Goal: Task Accomplishment & Management: Complete application form

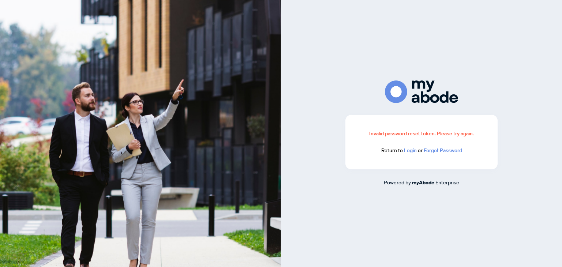
click at [412, 150] on link "Login" at bounding box center [410, 150] width 13 height 7
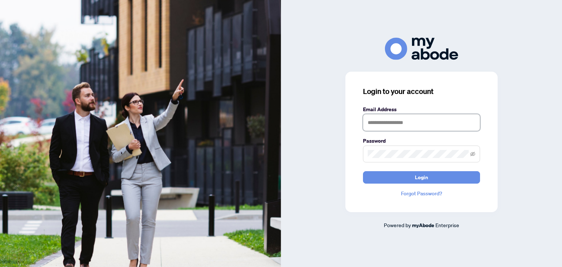
click at [396, 124] on input "text" at bounding box center [421, 122] width 117 height 17
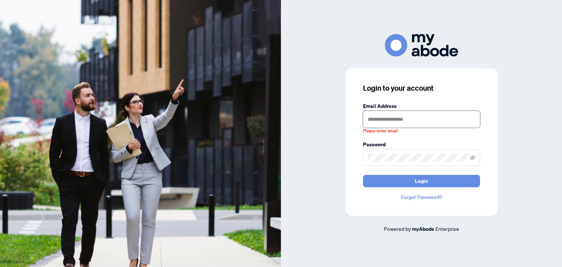
click at [400, 116] on input "text" at bounding box center [421, 119] width 117 height 17
type input "**********"
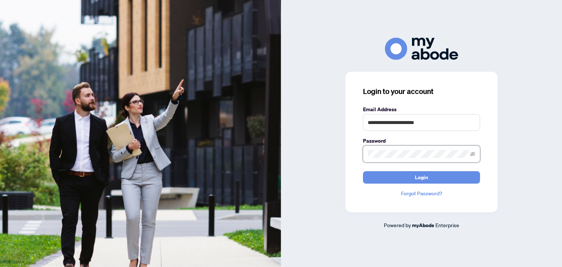
click at [363, 171] on button "Login" at bounding box center [421, 177] width 117 height 12
click at [384, 128] on input "text" at bounding box center [421, 122] width 117 height 17
type input "**********"
click at [363, 171] on button "Login" at bounding box center [421, 177] width 117 height 12
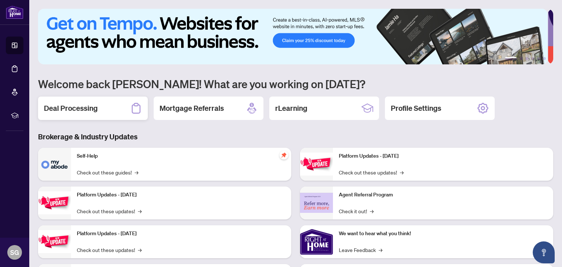
click at [90, 110] on h2 "Deal Processing" at bounding box center [71, 108] width 54 height 10
click at [110, 111] on div "Deal Processing" at bounding box center [93, 108] width 110 height 23
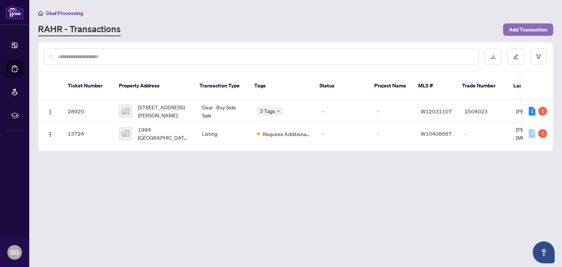
click at [514, 26] on span "Add Transaction" at bounding box center [528, 30] width 38 height 12
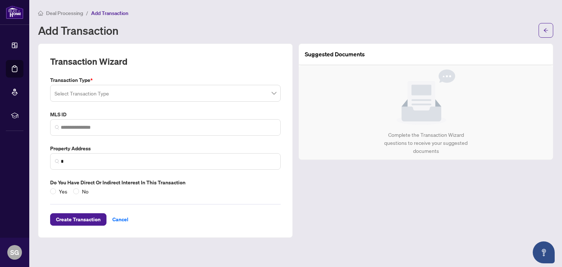
click at [115, 91] on input "search" at bounding box center [161, 94] width 215 height 16
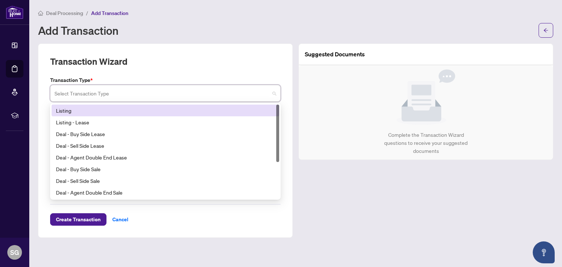
click at [92, 111] on div "Listing" at bounding box center [165, 110] width 219 height 8
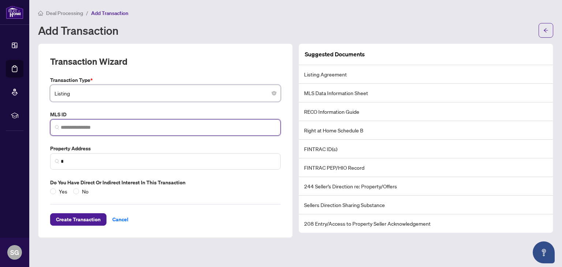
click at [87, 125] on input "search" at bounding box center [168, 128] width 215 height 8
paste input "*********"
type input "*********"
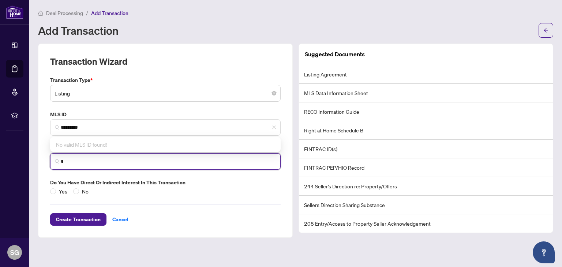
click at [108, 164] on input "*" at bounding box center [168, 162] width 215 height 8
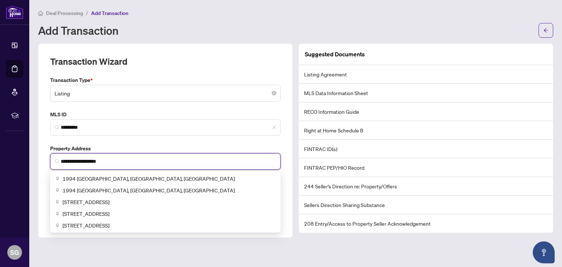
type input "**********"
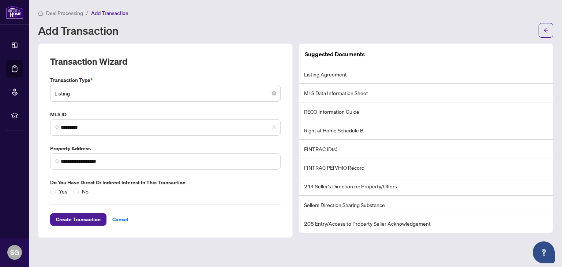
click at [256, 145] on label "Property Address" at bounding box center [165, 148] width 230 height 8
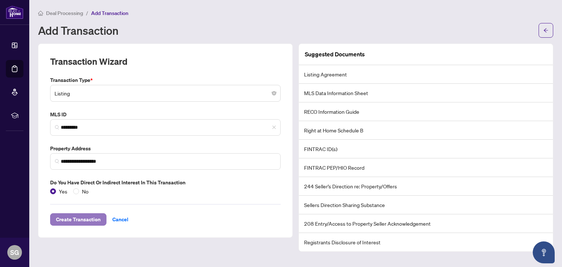
click at [79, 219] on span "Create Transaction" at bounding box center [78, 220] width 45 height 12
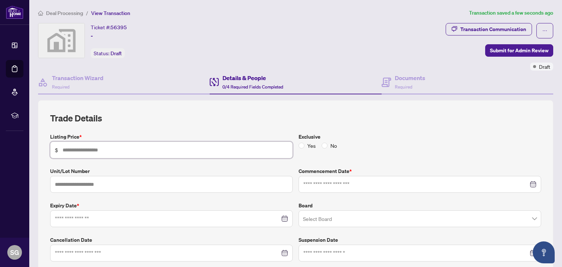
click at [88, 146] on input "text" at bounding box center [175, 150] width 225 height 8
type input "*******"
click at [221, 129] on div "Trade Details Listing Price * $ ******* Exclusive Yes No Unit/Lot Number Commen…" at bounding box center [295, 186] width 491 height 149
click at [312, 182] on input at bounding box center [415, 184] width 225 height 8
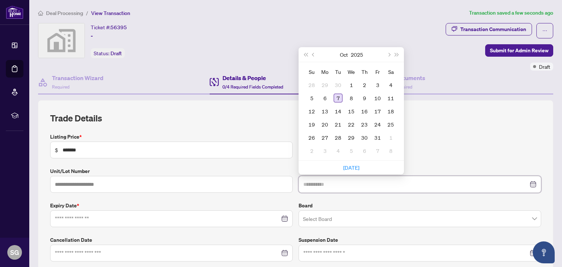
type input "**********"
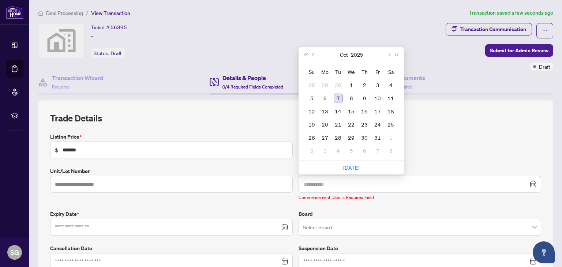
click at [335, 97] on div "7" at bounding box center [337, 98] width 9 height 9
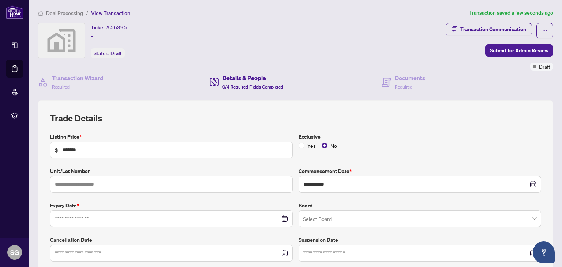
click at [173, 202] on label "Expiry Date *" at bounding box center [171, 205] width 242 height 8
click at [113, 217] on input at bounding box center [167, 219] width 225 height 8
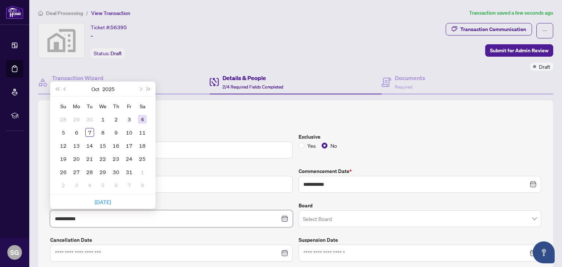
type input "**********"
click at [140, 87] on span "Next month (PageDown)" at bounding box center [140, 89] width 4 height 4
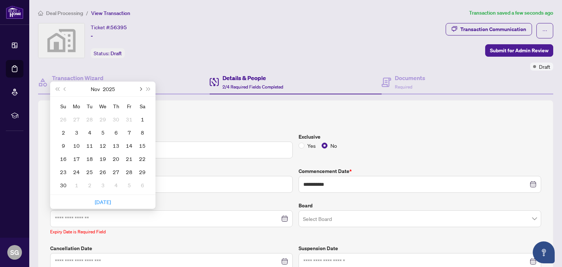
click at [140, 87] on span "Next month (PageDown)" at bounding box center [140, 89] width 4 height 4
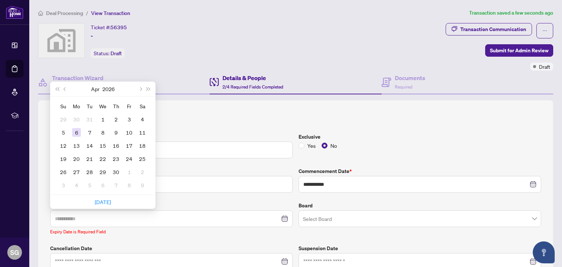
type input "**********"
click at [72, 133] on td "6" at bounding box center [76, 132] width 13 height 13
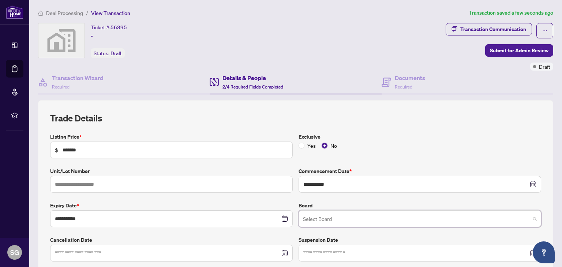
click at [331, 217] on input "search" at bounding box center [416, 220] width 227 height 16
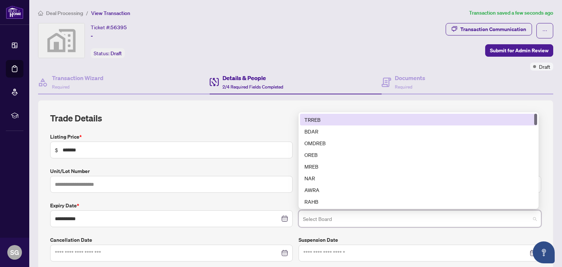
click at [310, 122] on div "TRREB" at bounding box center [418, 120] width 228 height 8
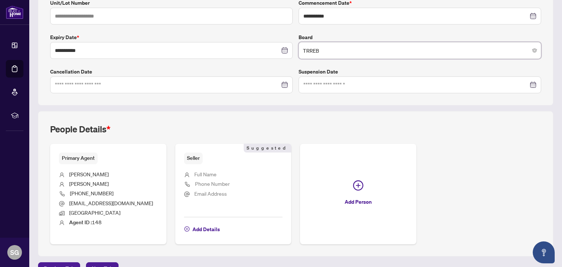
scroll to position [183, 0]
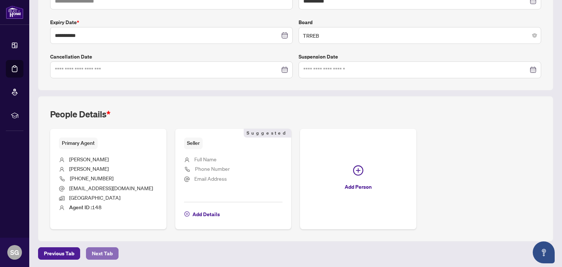
click at [105, 248] on span "Next Tab" at bounding box center [102, 254] width 21 height 12
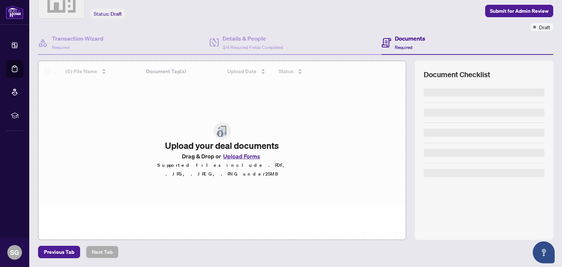
scroll to position [39, 0]
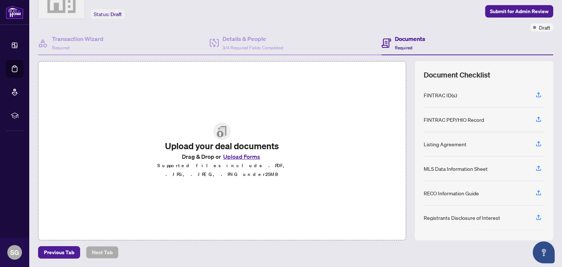
click at [407, 227] on div "Upload your deal documents Drag & Drop or Upload Forms Supported files include …" at bounding box center [295, 150] width 515 height 179
click at [231, 161] on button "Upload Forms" at bounding box center [241, 157] width 41 height 10
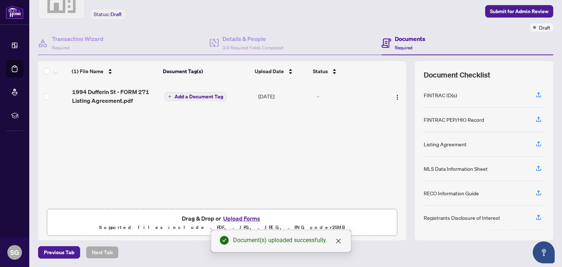
click at [234, 218] on button "Upload Forms" at bounding box center [241, 219] width 41 height 10
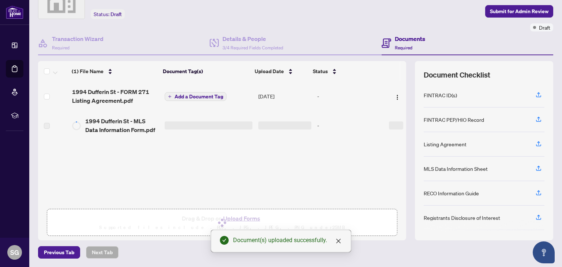
click at [181, 95] on span "Add a Document Tag" at bounding box center [198, 96] width 49 height 5
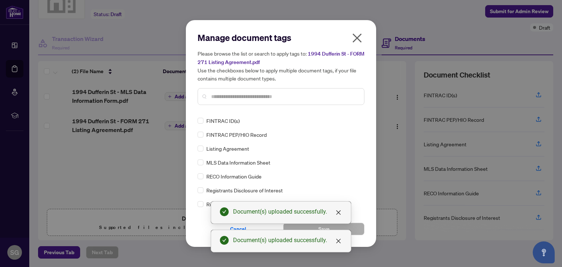
click at [221, 150] on span "Listing Agreement" at bounding box center [227, 148] width 43 height 8
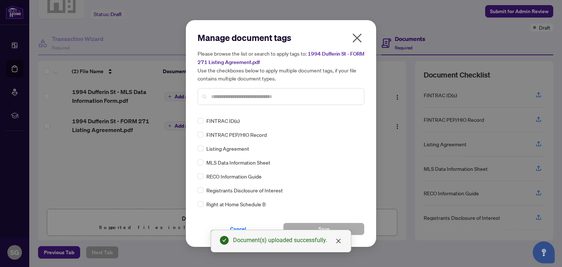
click at [203, 147] on div "Listing Agreement" at bounding box center [278, 148] width 162 height 8
click at [336, 226] on button "Save" at bounding box center [323, 229] width 81 height 12
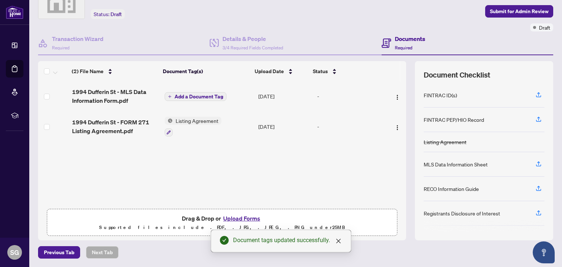
click at [174, 97] on span "Add a Document Tag" at bounding box center [198, 96] width 49 height 5
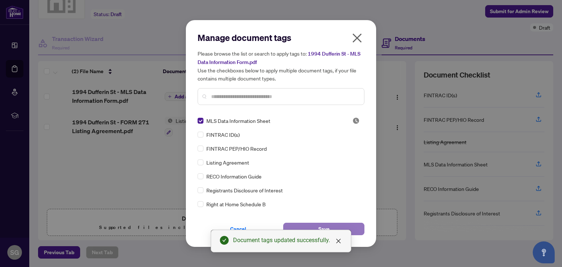
click at [337, 226] on button "Save" at bounding box center [323, 229] width 81 height 12
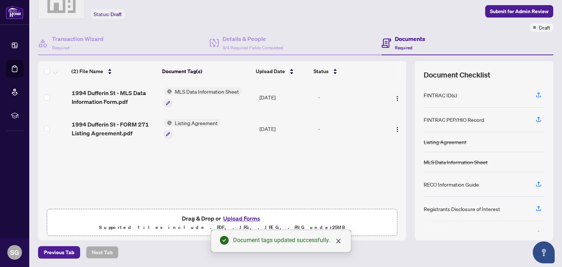
click at [249, 218] on button "Upload Forms" at bounding box center [241, 219] width 41 height 10
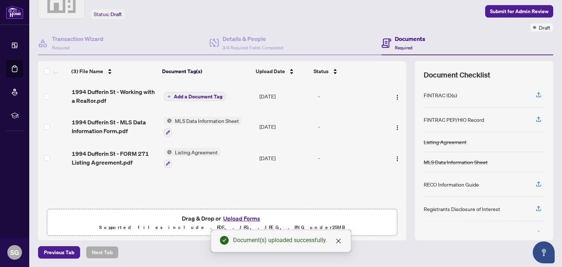
click at [176, 92] on button "Add a Document Tag" at bounding box center [195, 96] width 62 height 9
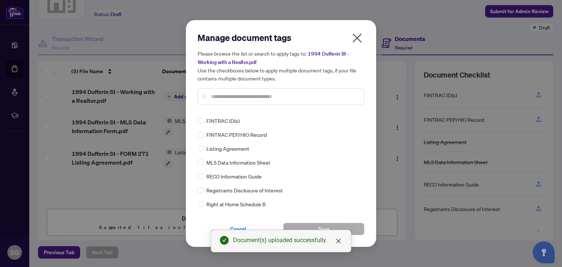
click at [233, 177] on span "RECO Information Guide" at bounding box center [233, 176] width 55 height 8
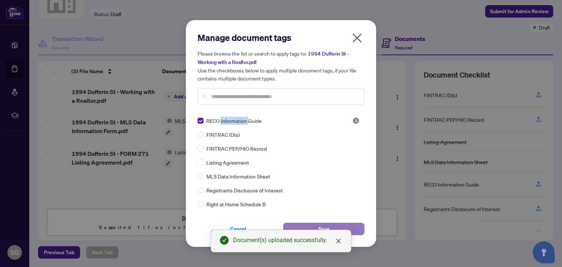
click at [329, 226] on span "Save" at bounding box center [323, 229] width 11 height 12
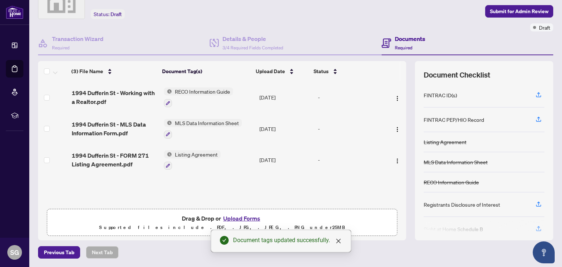
click at [250, 216] on button "Upload Forms" at bounding box center [241, 219] width 41 height 10
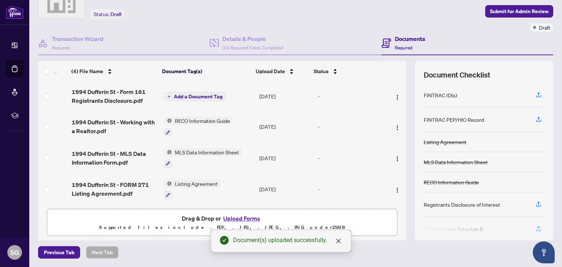
click at [188, 101] on td "Add a Document Tag" at bounding box center [208, 96] width 95 height 29
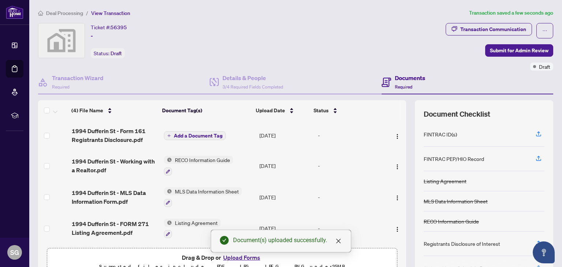
click at [186, 133] on span "Add a Document Tag" at bounding box center [198, 135] width 49 height 5
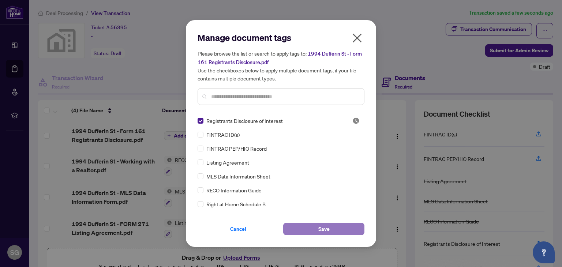
click at [305, 229] on button "Save" at bounding box center [323, 229] width 81 height 12
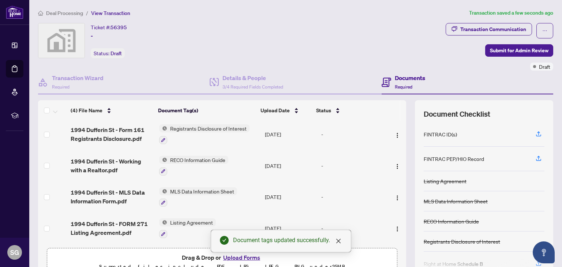
scroll to position [39, 0]
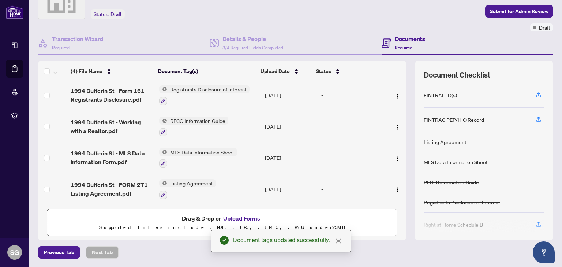
click at [233, 218] on button "Upload Forms" at bounding box center [241, 219] width 41 height 10
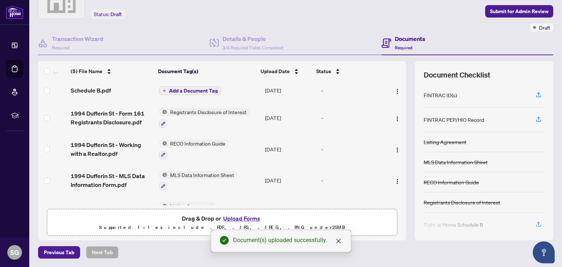
click at [247, 217] on button "Upload Forms" at bounding box center [241, 219] width 41 height 10
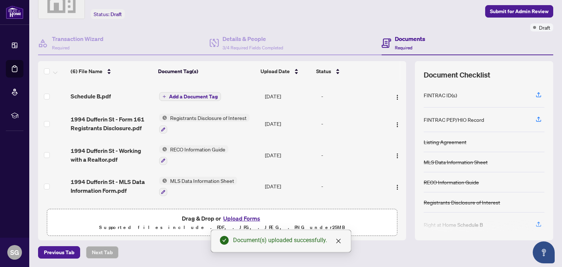
scroll to position [0, 0]
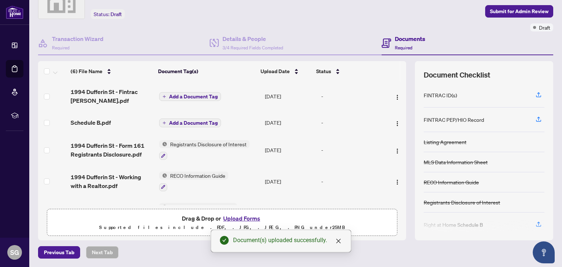
click at [172, 120] on span "Add a Document Tag" at bounding box center [193, 122] width 49 height 5
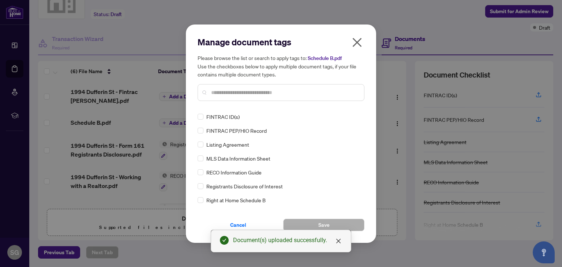
click at [214, 199] on span "Right at Home Schedule B" at bounding box center [235, 200] width 59 height 8
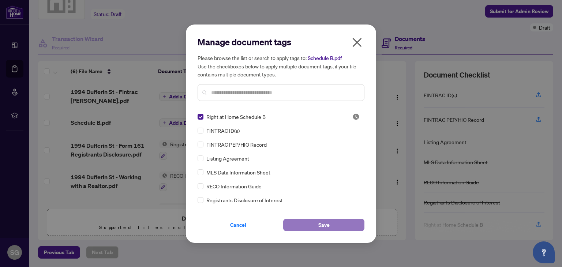
click at [315, 225] on button "Save" at bounding box center [323, 225] width 81 height 12
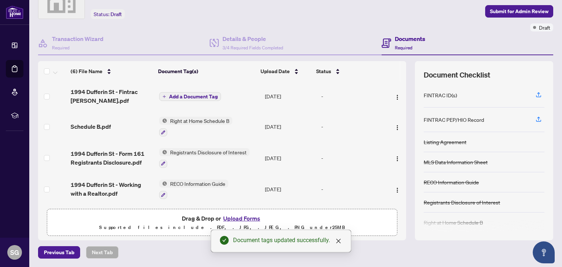
click at [231, 218] on button "Upload Forms" at bounding box center [241, 219] width 41 height 10
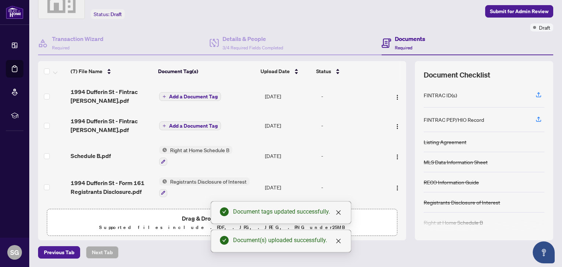
click at [431, 262] on main "Deal Processing / View Transaction Transaction saved a few seconds ago Ticket #…" at bounding box center [295, 133] width 532 height 267
click at [176, 246] on div "Previous Tab Next Tab" at bounding box center [295, 252] width 515 height 12
click at [206, 123] on span "Add a Document Tag" at bounding box center [193, 125] width 49 height 5
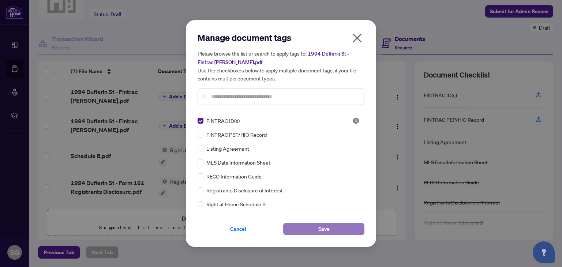
click at [288, 228] on button "Save" at bounding box center [323, 229] width 81 height 12
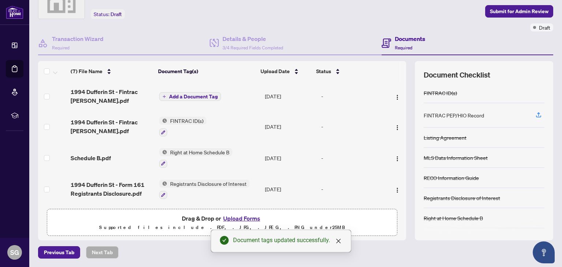
click at [171, 95] on span "Add a Document Tag" at bounding box center [193, 96] width 49 height 5
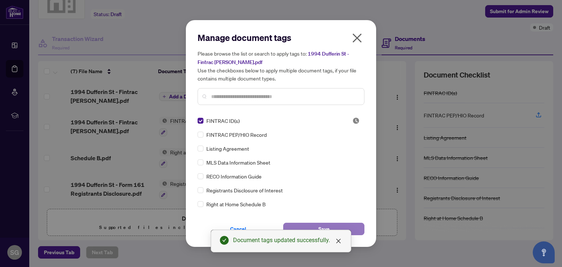
click at [310, 224] on button "Save" at bounding box center [323, 229] width 81 height 12
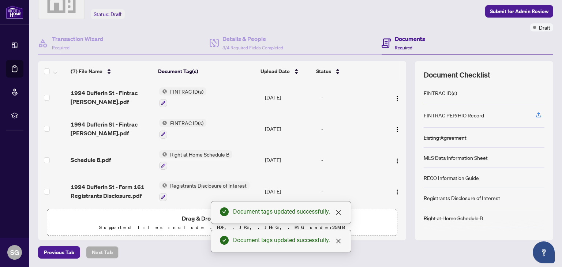
click at [159, 248] on div "Previous Tab Next Tab" at bounding box center [295, 252] width 515 height 12
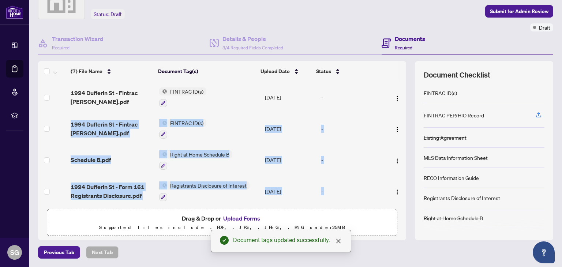
drag, startPoint x: 398, startPoint y: 110, endPoint x: 397, endPoint y: 188, distance: 77.5
click at [397, 188] on tbody "(7) File Name Document Tag(s) Upload Date Status 1994 Dufferin St - Fintrac Con…" at bounding box center [222, 191] width 368 height 219
click at [502, 12] on span "Submit for Admin Review" at bounding box center [519, 11] width 59 height 12
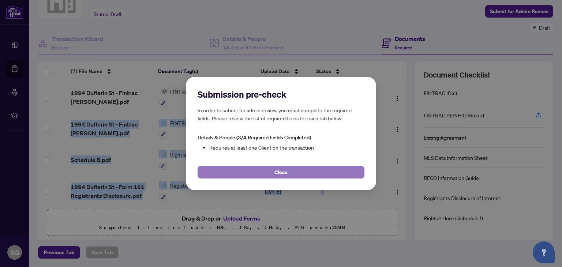
click at [312, 171] on button "Close" at bounding box center [280, 172] width 167 height 12
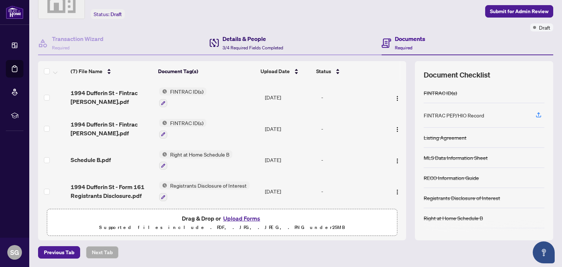
click at [230, 40] on h4 "Details & People" at bounding box center [252, 38] width 61 height 9
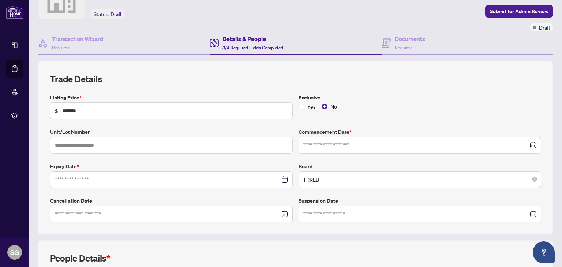
type input "**********"
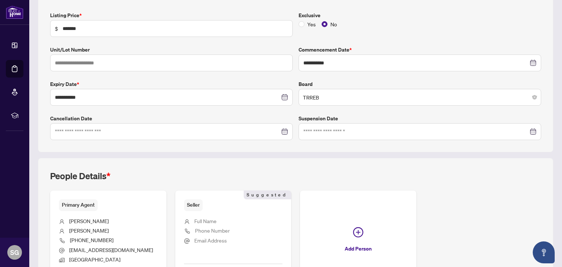
scroll to position [183, 0]
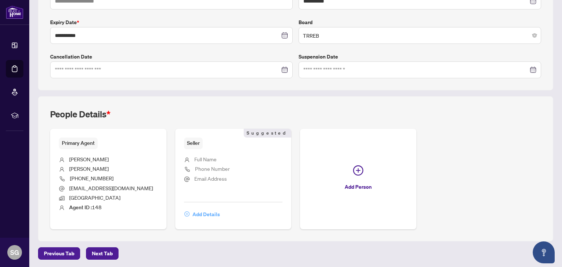
click at [212, 213] on span "Add Details" at bounding box center [205, 214] width 27 height 12
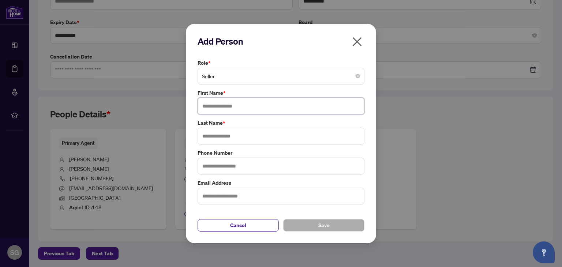
click at [225, 113] on input "text" at bounding box center [280, 106] width 167 height 17
type input "*******"
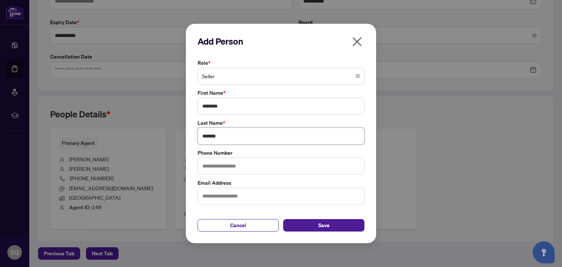
type input "*******"
click at [221, 169] on input "text" at bounding box center [280, 166] width 167 height 17
type input "**********"
click at [348, 223] on button "Save" at bounding box center [323, 225] width 81 height 12
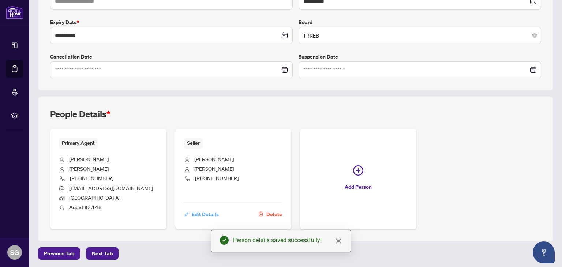
click at [196, 212] on span "Edit Details" at bounding box center [205, 214] width 27 height 12
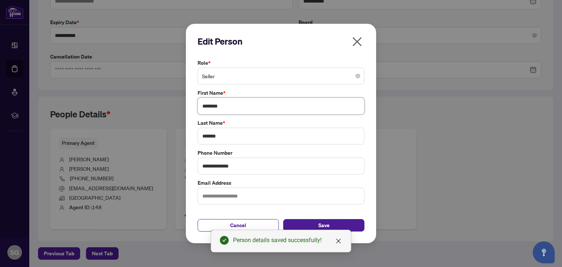
drag, startPoint x: 223, startPoint y: 109, endPoint x: 184, endPoint y: 108, distance: 39.9
click at [184, 108] on div "**********" at bounding box center [281, 133] width 562 height 267
type input "*********"
click at [328, 221] on span "Save" at bounding box center [323, 225] width 11 height 12
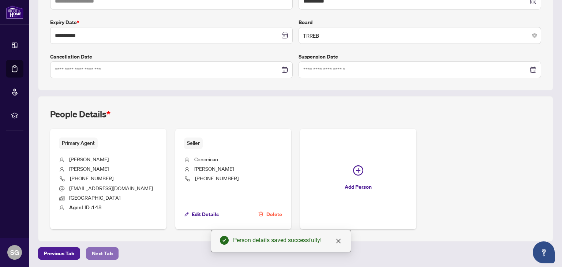
click at [98, 249] on span "Next Tab" at bounding box center [102, 254] width 21 height 12
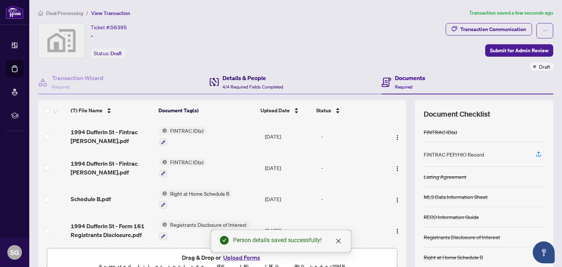
click at [252, 84] on span "4/4 Required Fields Completed" at bounding box center [252, 86] width 61 height 5
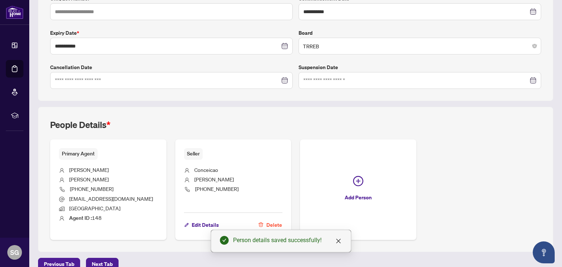
scroll to position [183, 0]
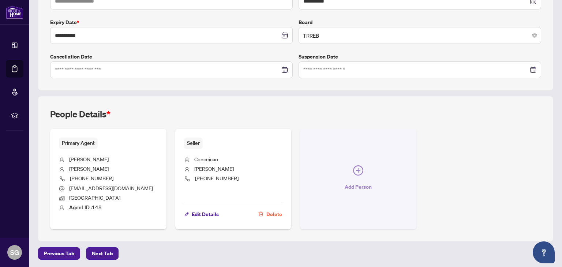
click at [354, 170] on icon "plus-circle" at bounding box center [358, 170] width 10 height 10
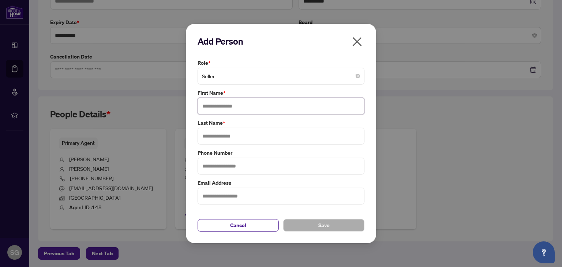
click at [233, 102] on input "text" at bounding box center [280, 106] width 167 height 17
type input "*******"
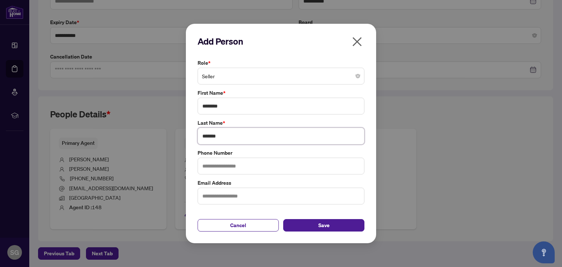
type input "*******"
click at [231, 173] on input "text" at bounding box center [280, 166] width 167 height 17
drag, startPoint x: 271, startPoint y: 42, endPoint x: 353, endPoint y: 77, distance: 89.2
click at [353, 77] on div "Add Person Role * Seller First Name * ******* Last Name * ******* Phone Number …" at bounding box center [280, 133] width 167 height 196
click at [241, 166] on input "text" at bounding box center [280, 166] width 167 height 17
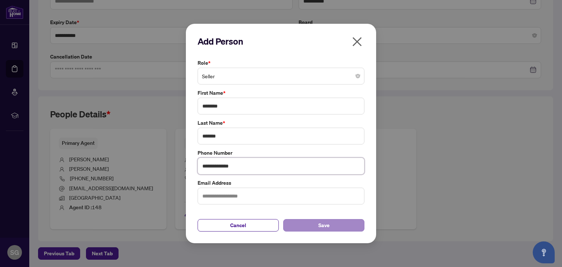
type input "**********"
click at [313, 226] on button "Save" at bounding box center [323, 225] width 81 height 12
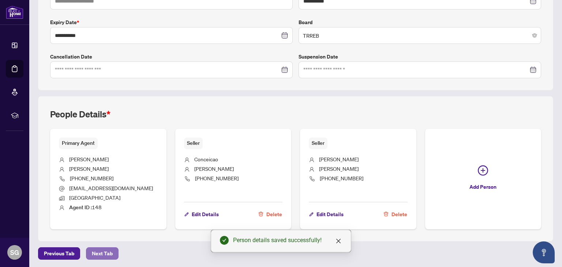
click at [102, 252] on span "Next Tab" at bounding box center [102, 254] width 21 height 12
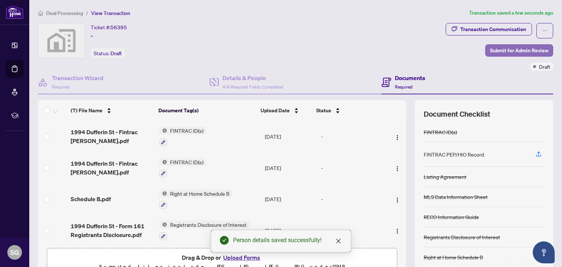
click at [512, 48] on span "Submit for Admin Review" at bounding box center [519, 51] width 59 height 12
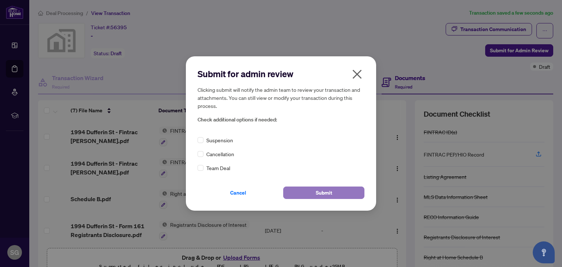
click at [301, 191] on button "Submit" at bounding box center [323, 192] width 81 height 12
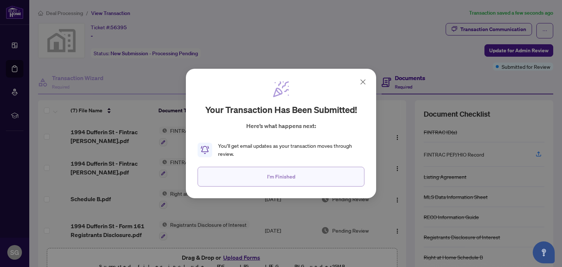
click at [296, 176] on button "I'm Finished" at bounding box center [280, 177] width 167 height 20
